Goal: Check status: Check status

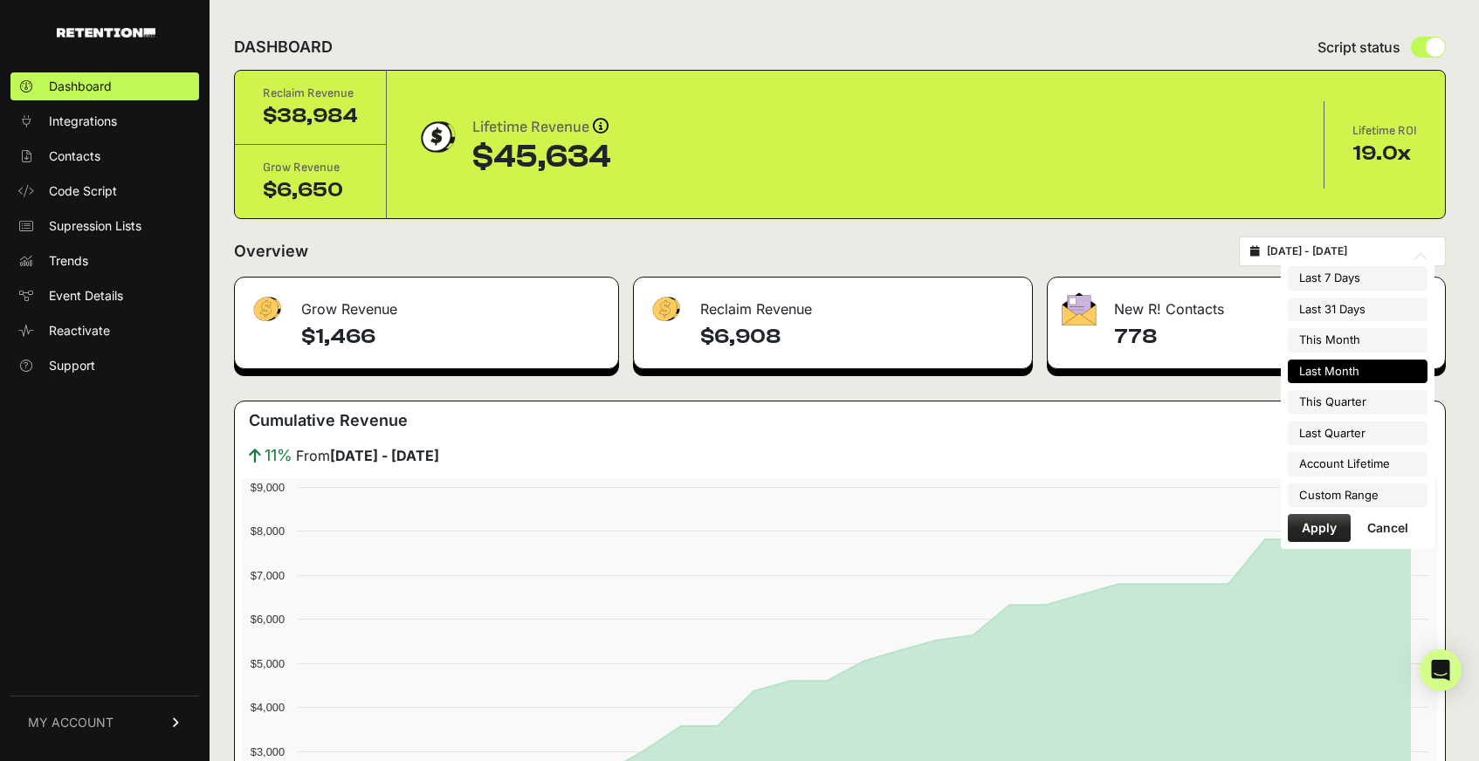
click at [1301, 257] on input "[DATE] - [DATE]" at bounding box center [1351, 251] width 168 height 14
click at [1312, 526] on button "Apply" at bounding box center [1319, 528] width 63 height 28
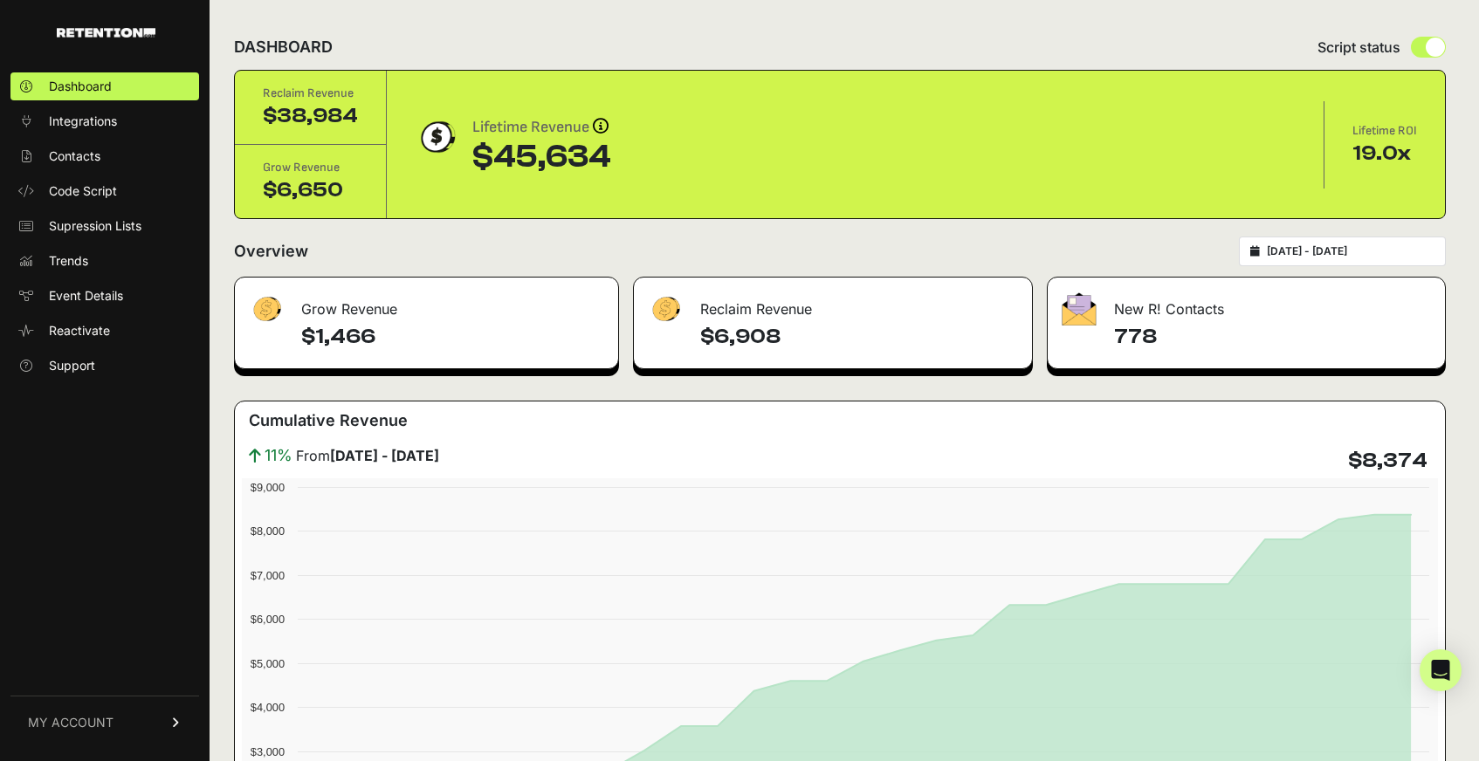
drag, startPoint x: 1286, startPoint y: 339, endPoint x: 257, endPoint y: 87, distance: 1059.6
copy div "Reclaim Revenue $38,984 Grow Revenue $6,650 Lifetime Revenue Revenue attributio…"
click at [1343, 248] on input "[DATE] - [DATE]" at bounding box center [1351, 251] width 168 height 14
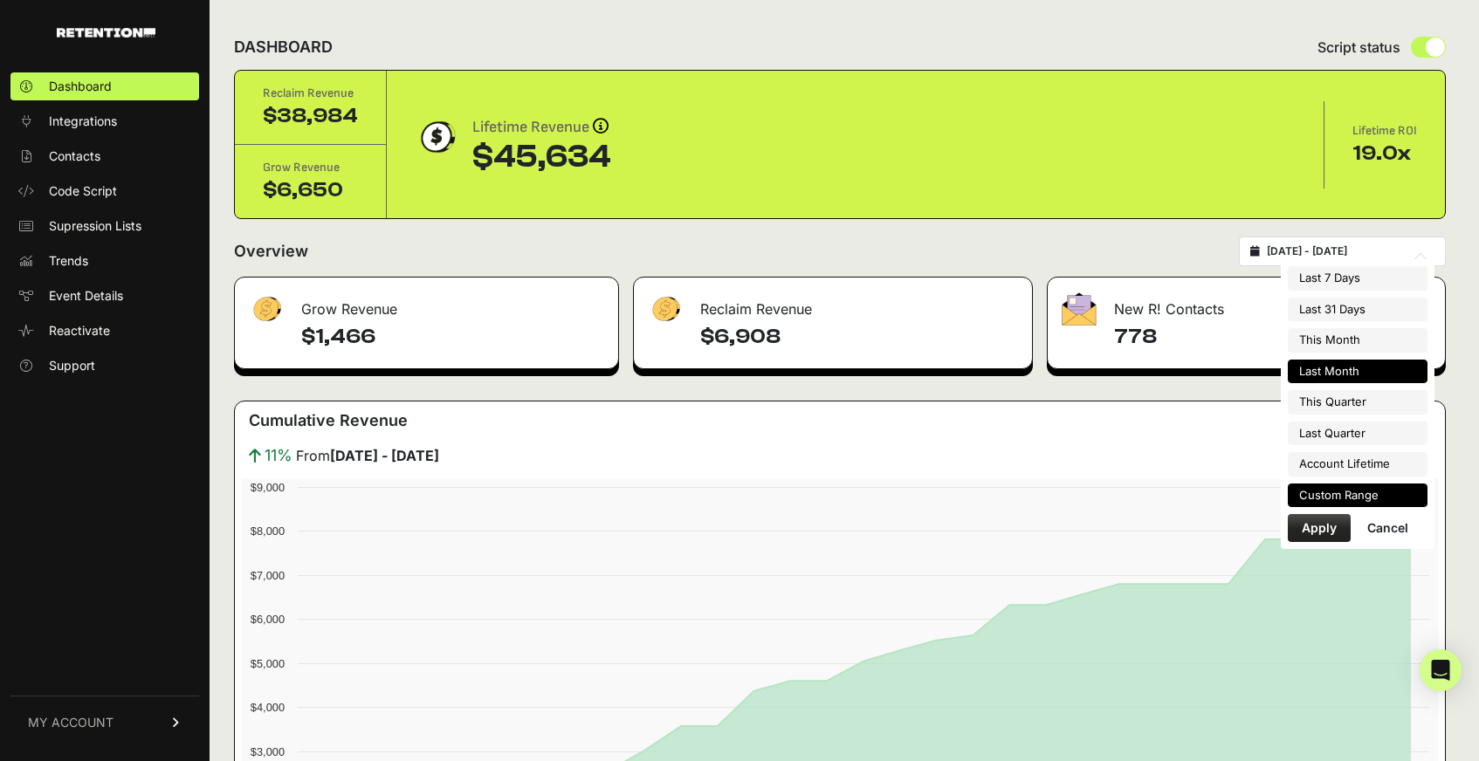
click at [1357, 493] on li "Custom Range" at bounding box center [1358, 496] width 140 height 24
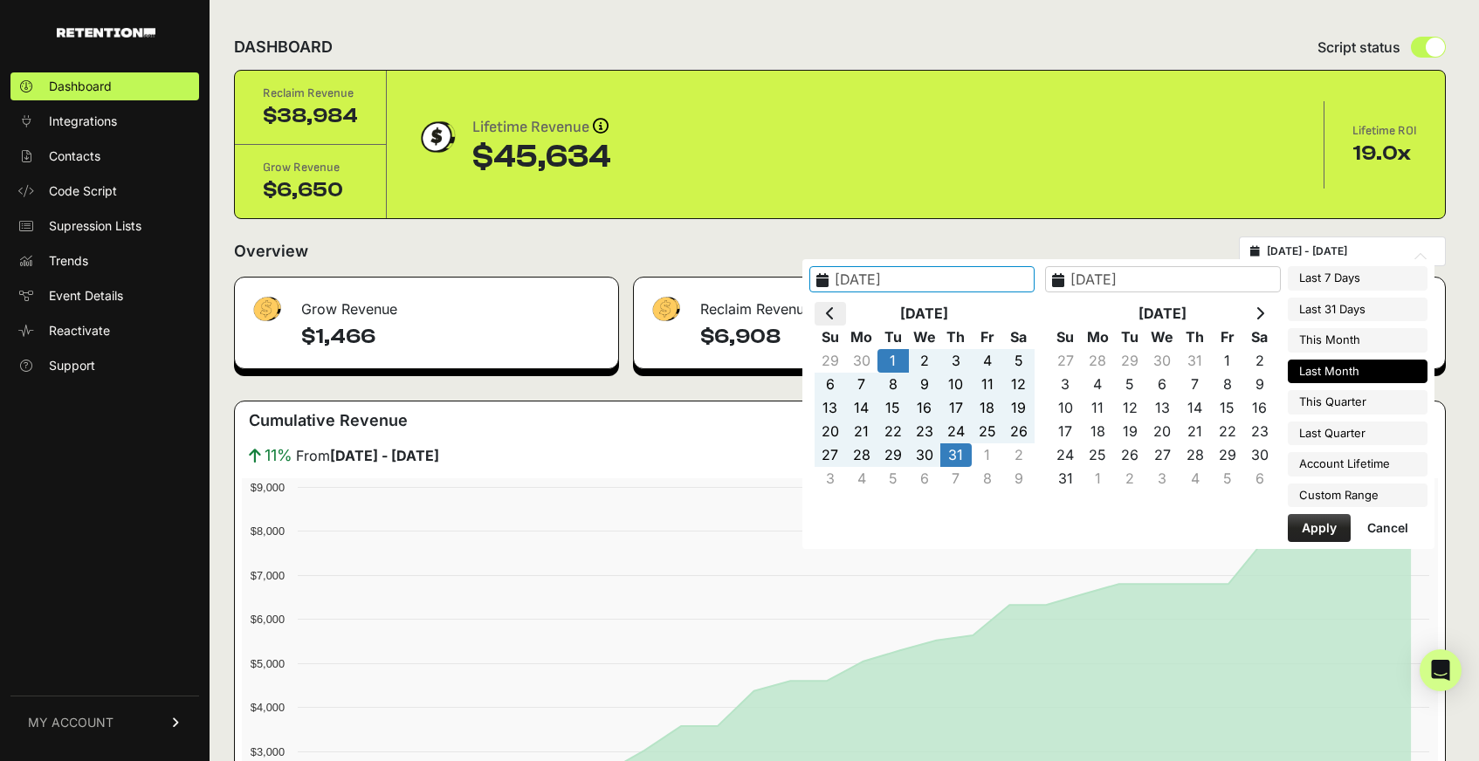
click at [835, 313] on icon at bounding box center [830, 313] width 9 height 14
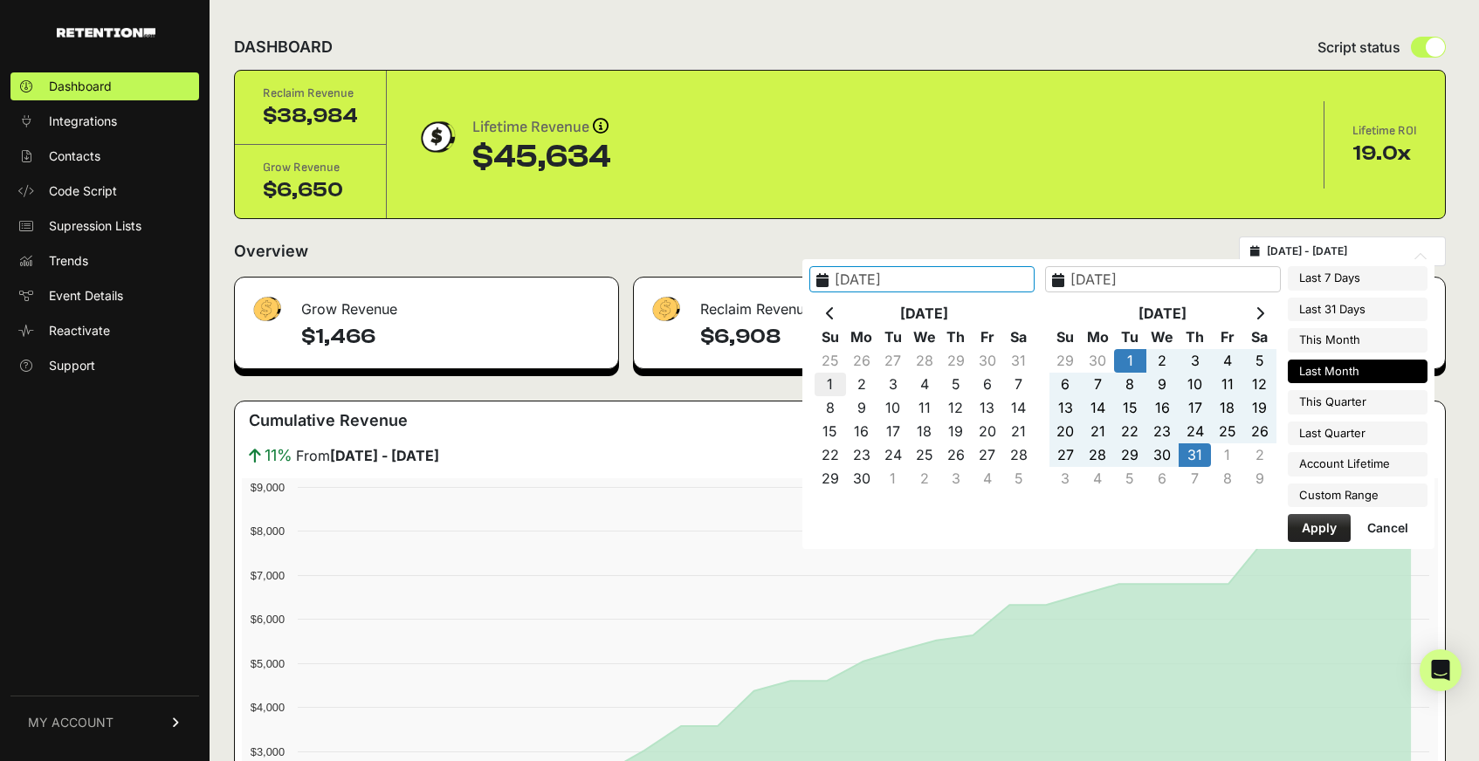
type input "[DATE]"
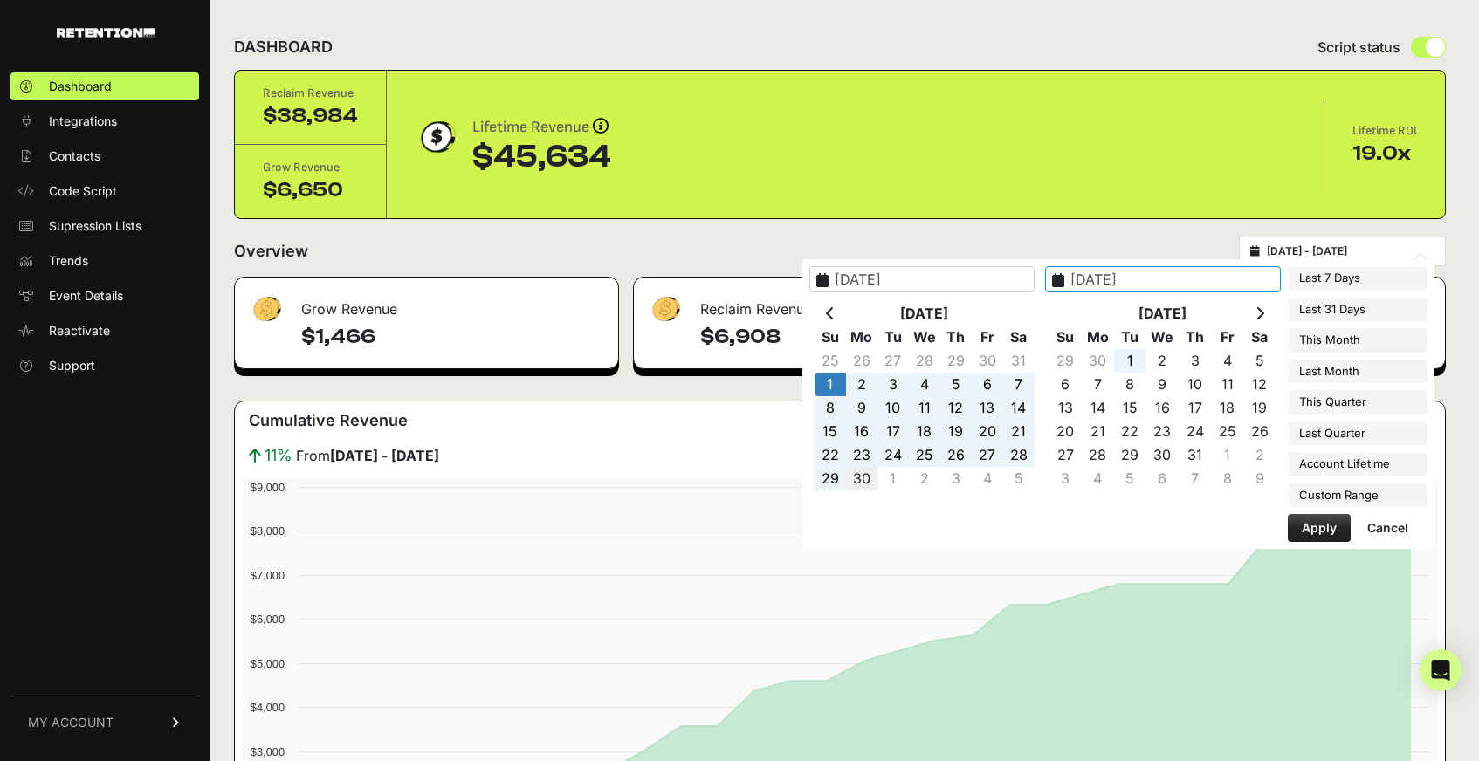
type input "[DATE]"
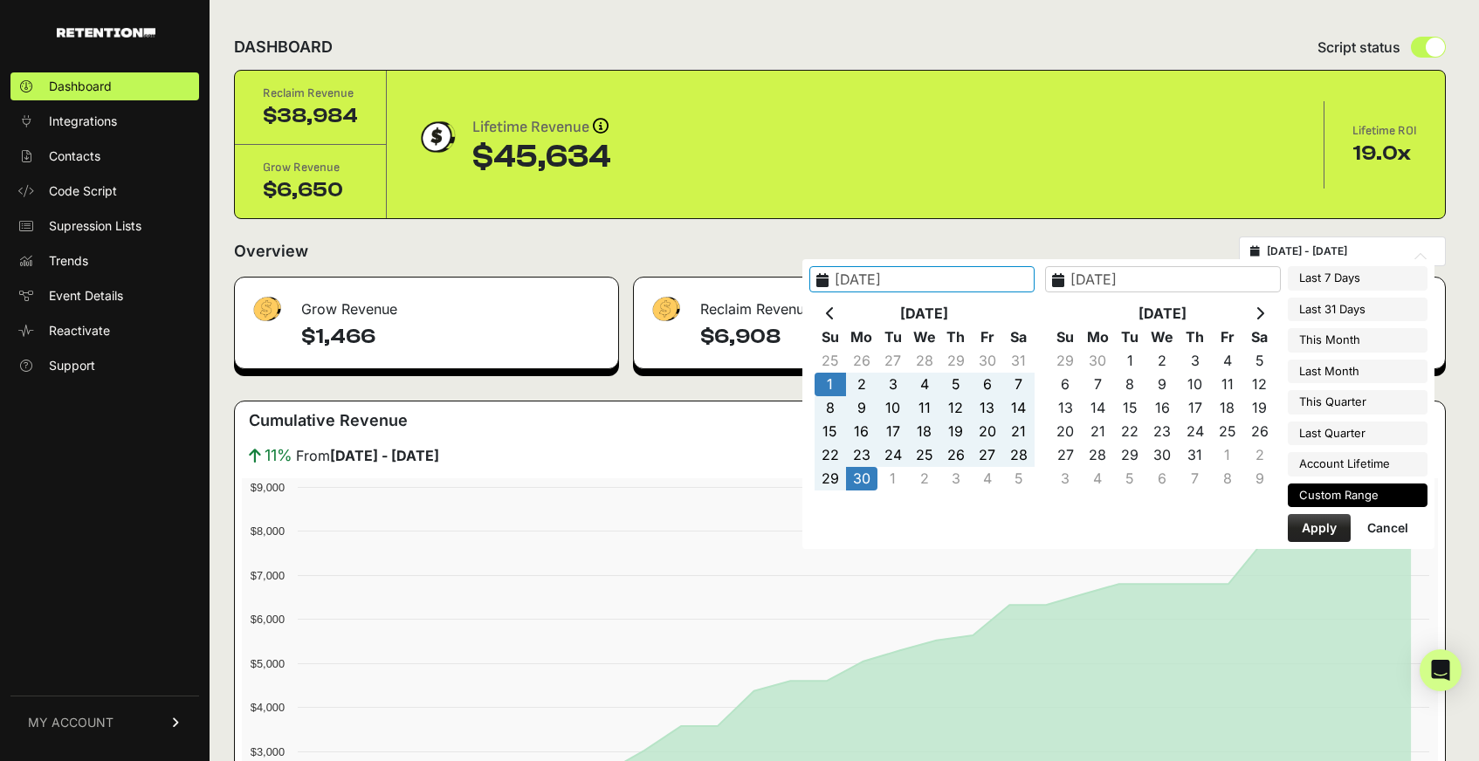
type input "[DATE]"
click at [1325, 530] on button "Apply" at bounding box center [1319, 528] width 63 height 28
type input "[DATE] - [DATE]"
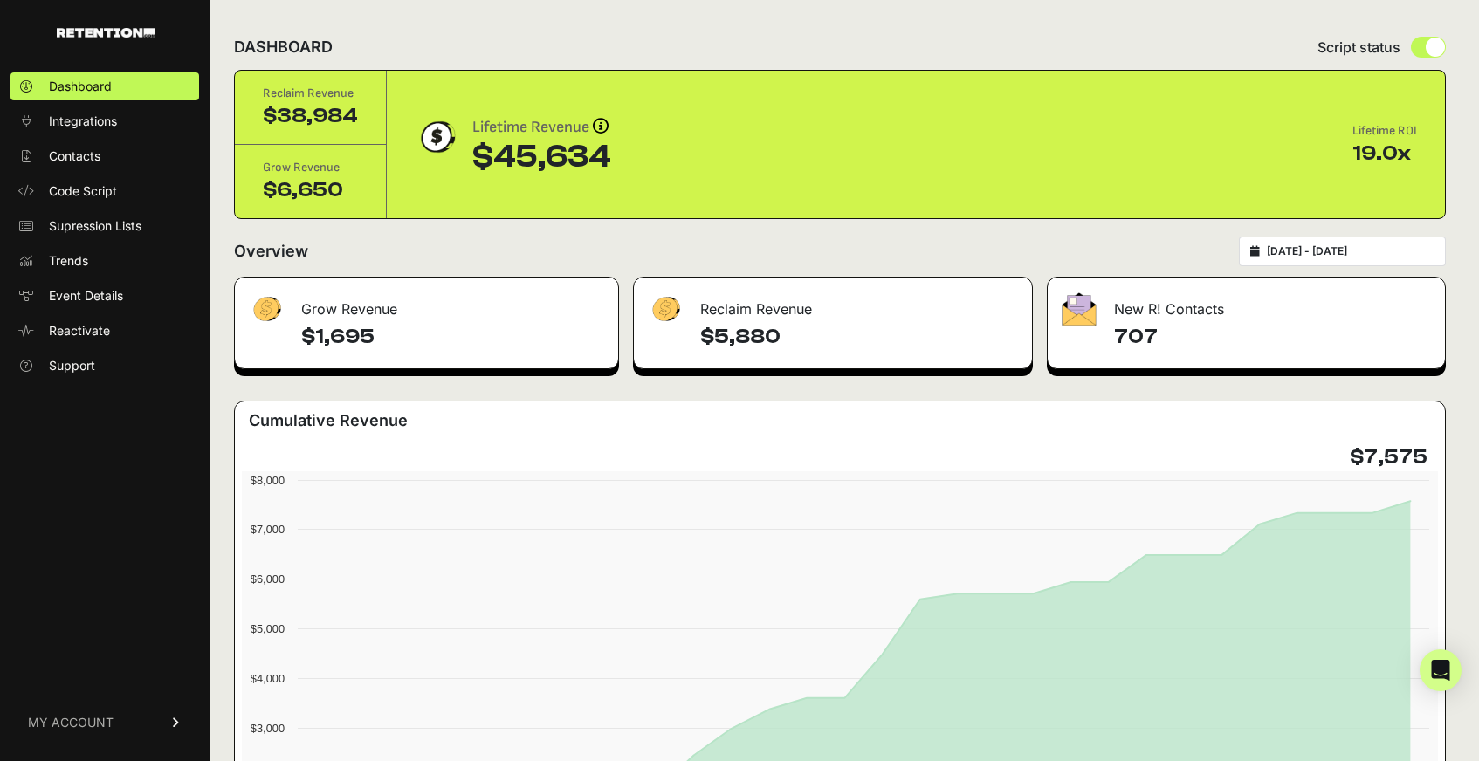
drag, startPoint x: 1210, startPoint y: 352, endPoint x: 264, endPoint y: 60, distance: 990.3
copy div "Script status Reclaim Revenue $38,984 Grow Revenue $6,650 Lifetime Revenue Reve…"
